Goal: Task Accomplishment & Management: Manage account settings

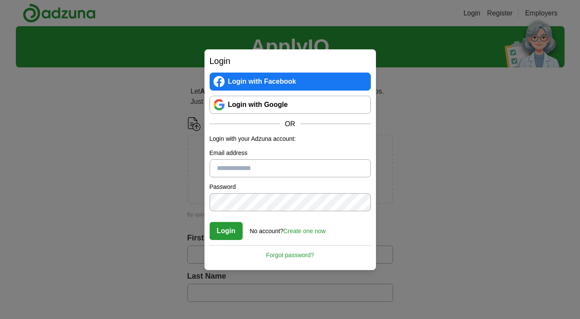
click at [157, 214] on div "Login Login with Facebook Login with Google OR Login with your Adzuna account: …" at bounding box center [290, 159] width 580 height 319
click at [268, 102] on link "Login with Google" at bounding box center [290, 105] width 161 height 18
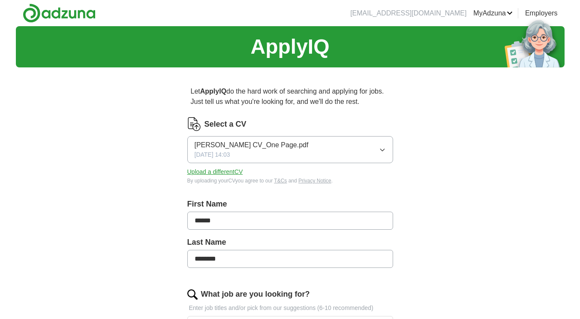
click at [0, 0] on link "Alerts" at bounding box center [0, 0] width 0 height 0
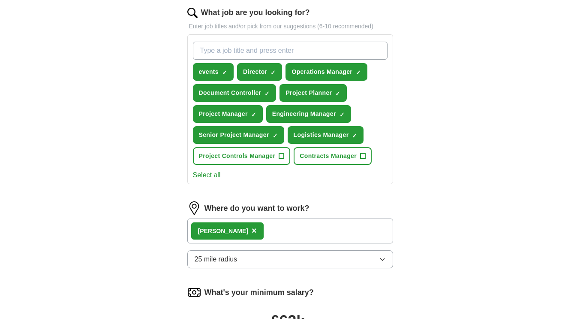
scroll to position [277, 0]
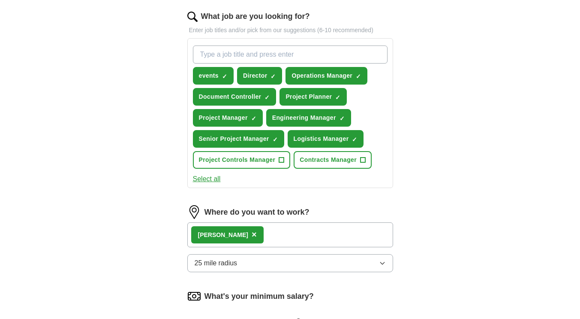
click at [308, 55] on input "What job are you looking for?" at bounding box center [290, 54] width 195 height 18
type input "HNW"
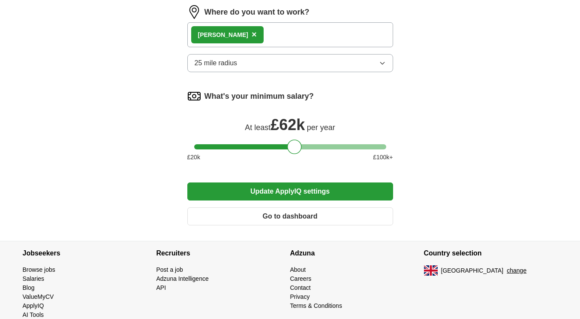
scroll to position [504, 0]
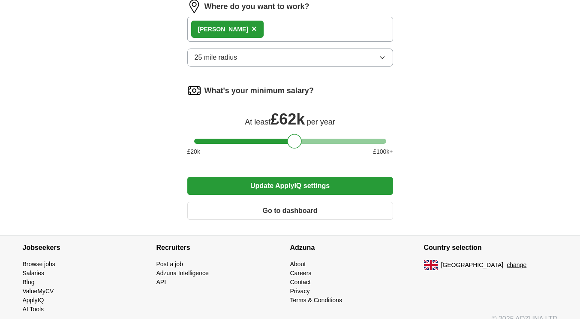
click at [325, 185] on button "Update ApplyIQ settings" at bounding box center [290, 186] width 206 height 18
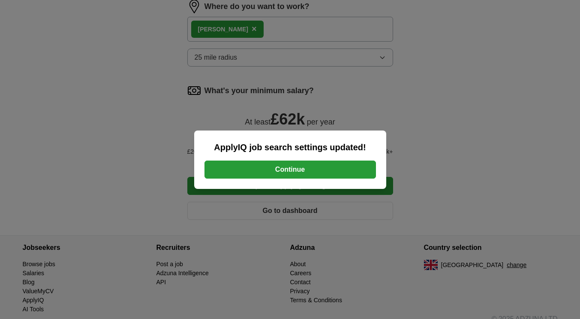
click at [295, 171] on button "Continue" at bounding box center [289, 169] width 171 height 18
